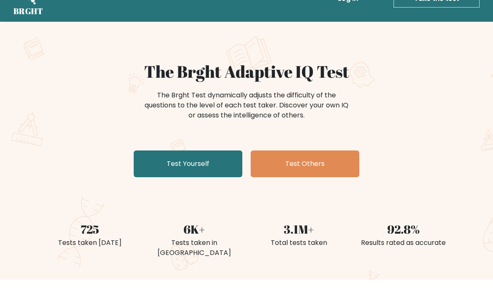
scroll to position [23, 0]
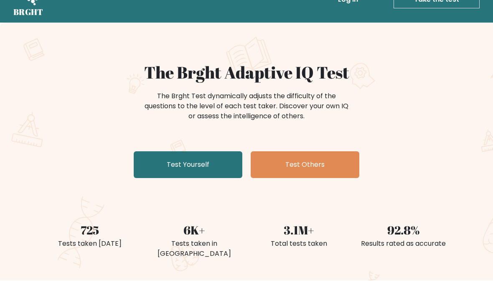
click at [199, 165] on link "Test Yourself" at bounding box center [188, 164] width 109 height 27
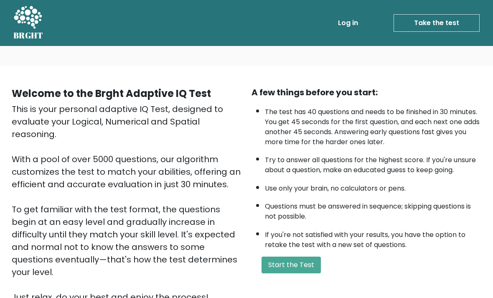
click at [294, 273] on button "Start the Test" at bounding box center [290, 264] width 59 height 17
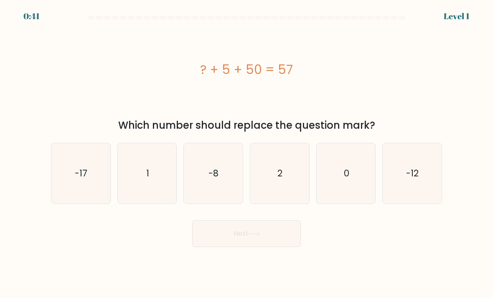
click at [293, 197] on icon "2" at bounding box center [279, 173] width 59 height 59
click at [247, 153] on input "d. 2" at bounding box center [246, 151] width 0 height 4
radio input "true"
click at [257, 236] on icon at bounding box center [253, 233] width 11 height 5
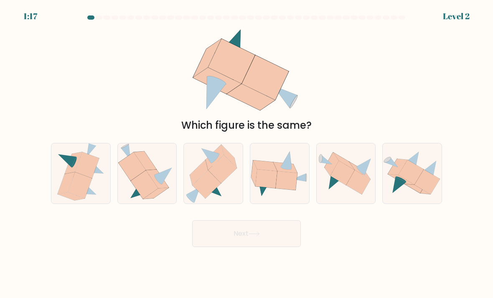
click at [158, 188] on icon at bounding box center [157, 178] width 23 height 19
click at [246, 153] on input "b." at bounding box center [246, 151] width 0 height 4
radio input "true"
click at [265, 247] on button "Next" at bounding box center [246, 233] width 109 height 27
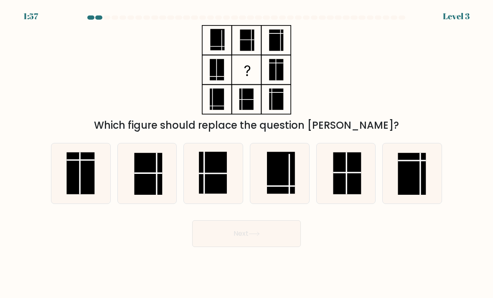
click at [358, 193] on rect at bounding box center [347, 173] width 28 height 42
click at [247, 153] on input "e." at bounding box center [246, 151] width 0 height 4
radio input "true"
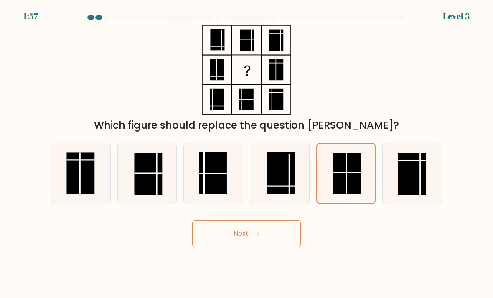
click at [266, 247] on button "Next" at bounding box center [246, 233] width 109 height 27
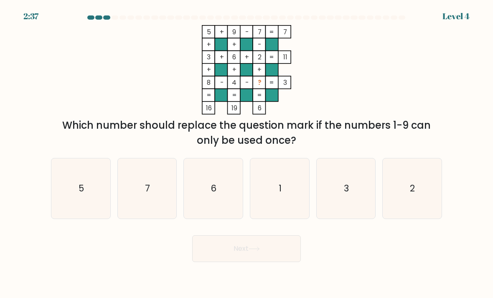
click at [291, 197] on icon "1" at bounding box center [279, 188] width 59 height 59
click at [247, 153] on input "d. 1" at bounding box center [246, 151] width 0 height 4
radio input "true"
click at [265, 261] on button "Next" at bounding box center [246, 248] width 109 height 27
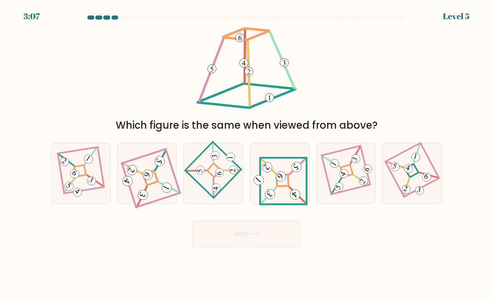
click at [286, 190] on icon at bounding box center [279, 173] width 56 height 48
click at [247, 153] on input "d." at bounding box center [246, 151] width 0 height 4
radio input "true"
click at [249, 244] on button "Next" at bounding box center [246, 233] width 109 height 27
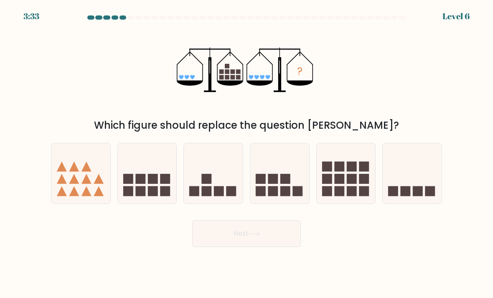
click at [352, 184] on rect at bounding box center [351, 179] width 10 height 10
click at [247, 153] on input "e." at bounding box center [246, 151] width 0 height 4
radio input "true"
click at [274, 241] on button "Next" at bounding box center [246, 233] width 109 height 27
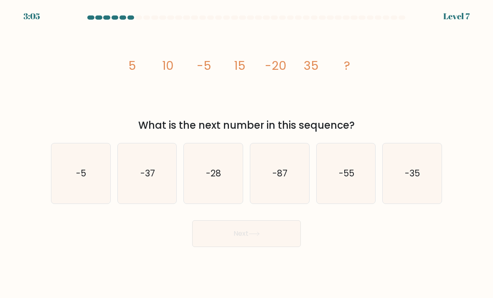
click at [293, 192] on icon "-87" at bounding box center [279, 173] width 59 height 59
click at [247, 153] on input "d. -87" at bounding box center [246, 151] width 0 height 4
radio input "true"
click at [269, 238] on button "Next" at bounding box center [246, 233] width 109 height 27
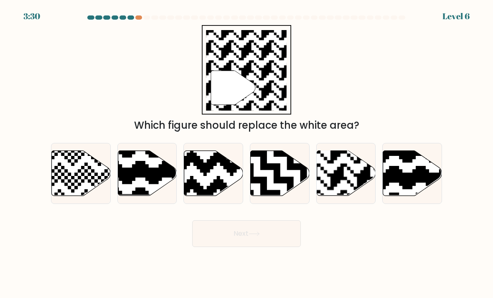
click at [410, 195] on icon at bounding box center [392, 149] width 106 height 106
click at [247, 153] on input "f." at bounding box center [246, 151] width 0 height 4
radio input "true"
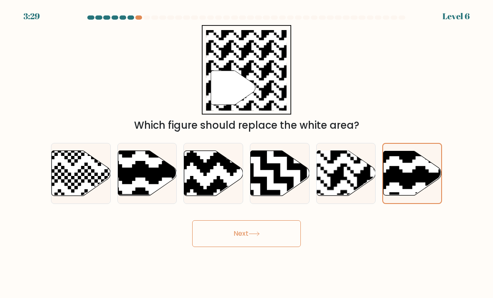
click at [355, 199] on rect at bounding box center [363, 150] width 106 height 106
click at [247, 153] on input "e." at bounding box center [246, 151] width 0 height 4
radio input "true"
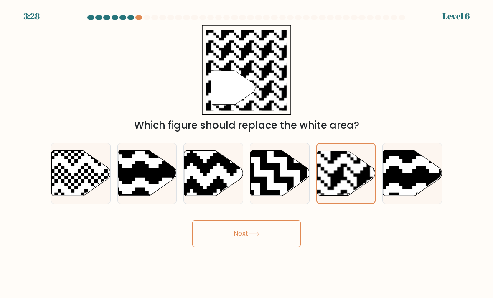
click at [272, 240] on button "Next" at bounding box center [246, 233] width 109 height 27
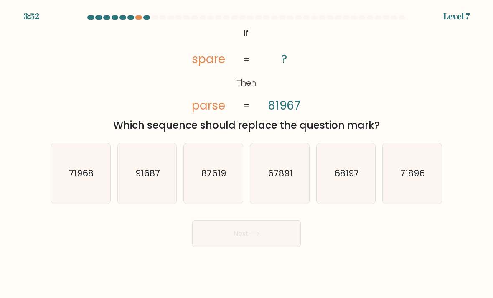
click at [348, 190] on icon "68197" at bounding box center [345, 173] width 59 height 59
click at [247, 153] on input "e. 68197" at bounding box center [246, 151] width 0 height 4
radio input "true"
click at [281, 241] on button "Next" at bounding box center [246, 233] width 109 height 27
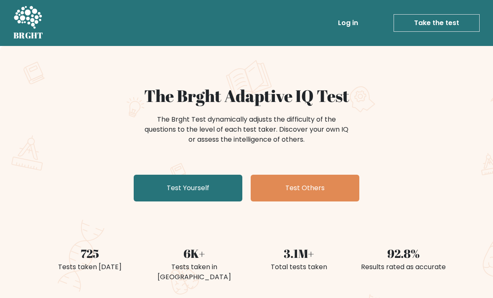
click at [205, 190] on link "Test Yourself" at bounding box center [188, 188] width 109 height 27
